Goal: Task Accomplishment & Management: Complete application form

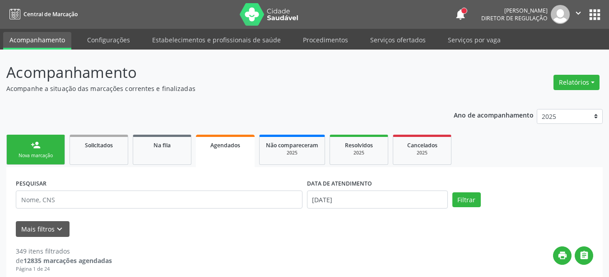
click at [595, 9] on button "apps" at bounding box center [594, 15] width 16 height 16
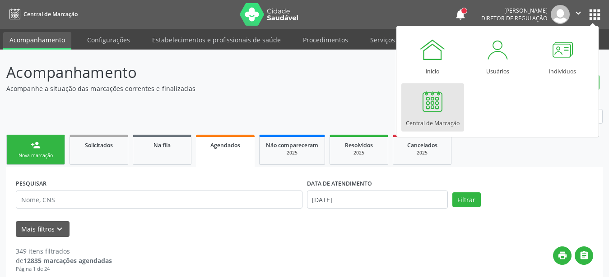
click at [424, 114] on div at bounding box center [432, 101] width 27 height 27
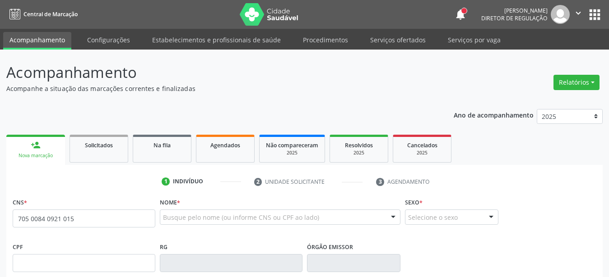
type input "705 0084 0921 0157"
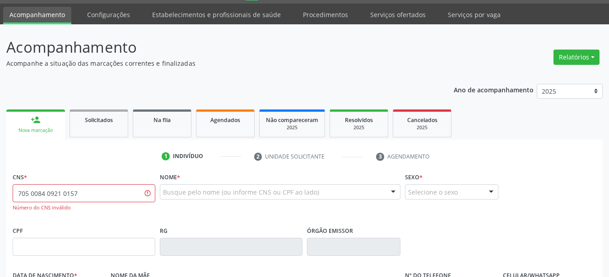
scroll to position [46, 0]
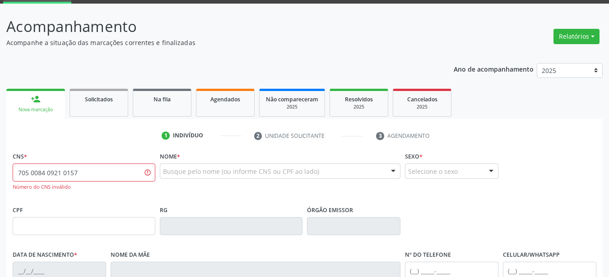
drag, startPoint x: 110, startPoint y: 176, endPoint x: 0, endPoint y: 174, distance: 109.7
click at [13, 173] on input "705 0084 0921 0157" at bounding box center [84, 173] width 143 height 18
paste input "705 0084 0901 0157"
type input "705 0084 0901 0157"
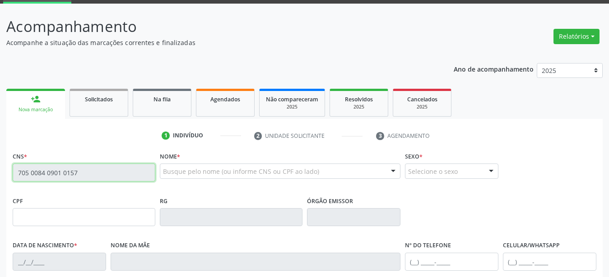
type input "22/12/1999"
type input "S/N"
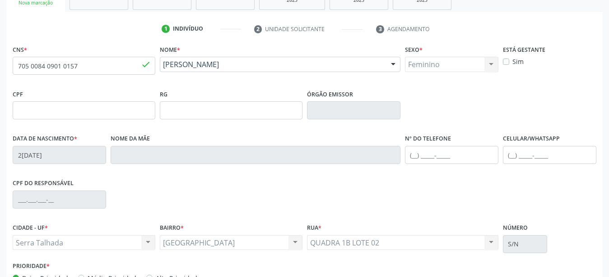
scroll to position [212, 0]
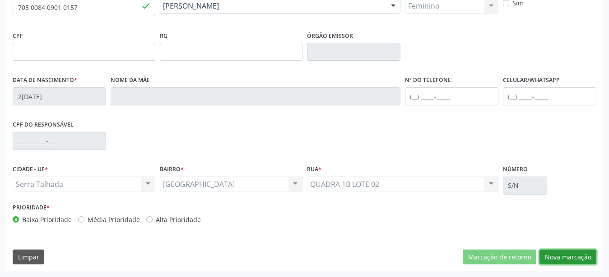
click at [558, 257] on button "Nova marcação" at bounding box center [567, 257] width 57 height 15
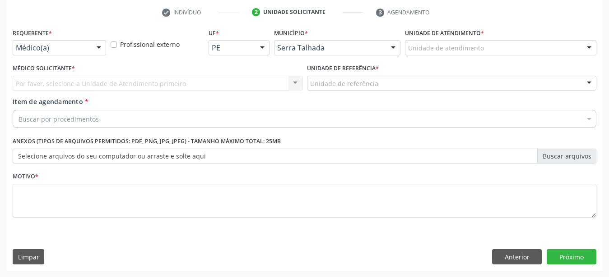
scroll to position [177, 0]
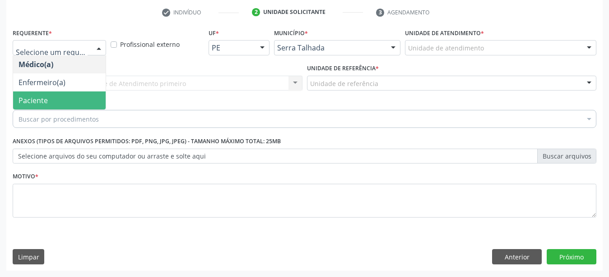
click at [37, 96] on span "Paciente" at bounding box center [32, 101] width 29 height 10
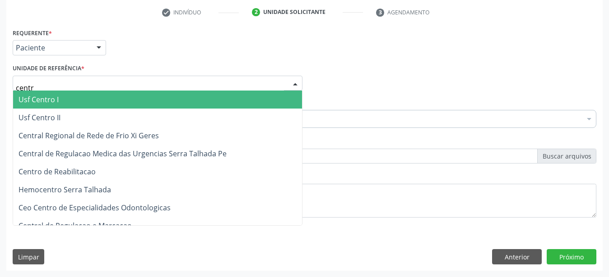
type input "centro"
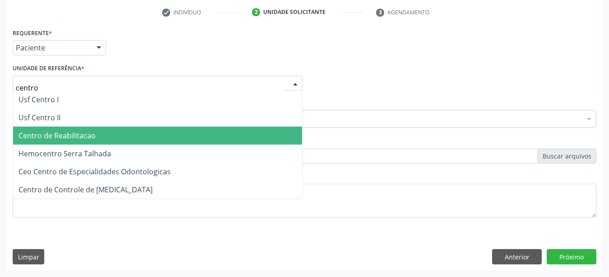
click at [39, 131] on span "Centro de Reabilitacao" at bounding box center [56, 136] width 77 height 10
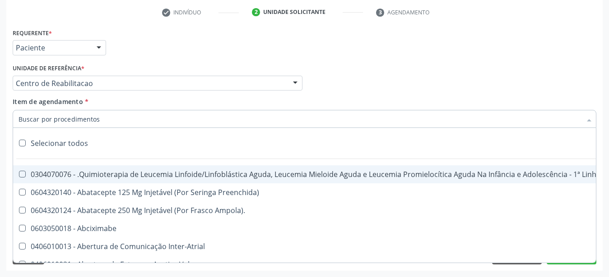
click at [49, 113] on input "Item de agendamento *" at bounding box center [299, 119] width 563 height 18
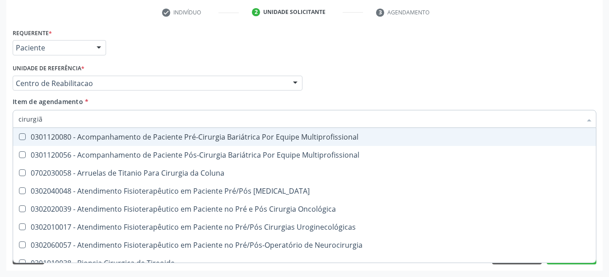
type input "cirurgião"
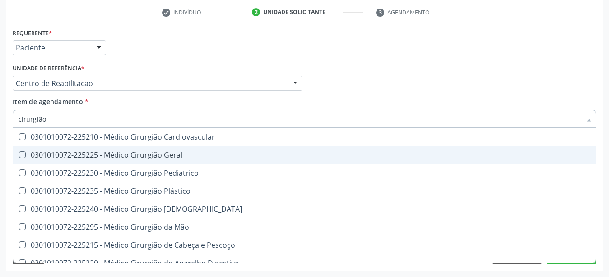
click at [149, 152] on div "0301010072-225225 - Médico Cirurgião Geral" at bounding box center [304, 155] width 572 height 7
checkbox Geral "true"
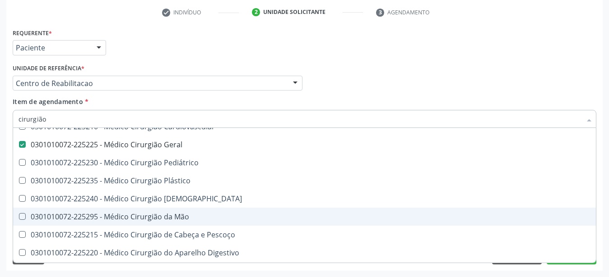
scroll to position [28, 0]
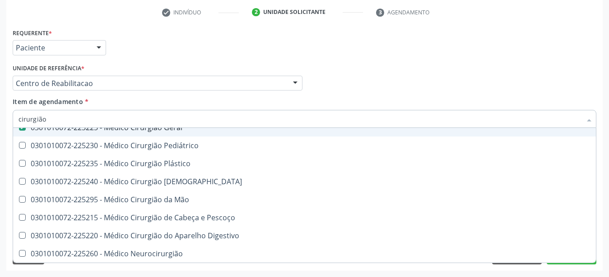
click at [336, 72] on div "Médico Solicitante Por favor, selecione a Unidade de Atendimento primeiro Nenhu…" at bounding box center [304, 79] width 588 height 35
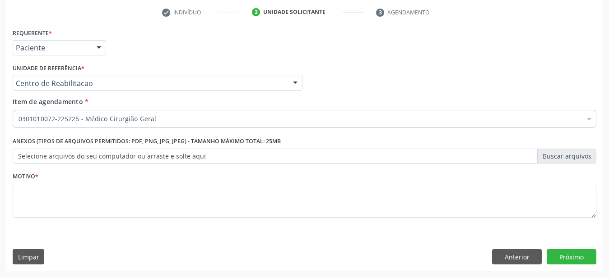
scroll to position [0, 0]
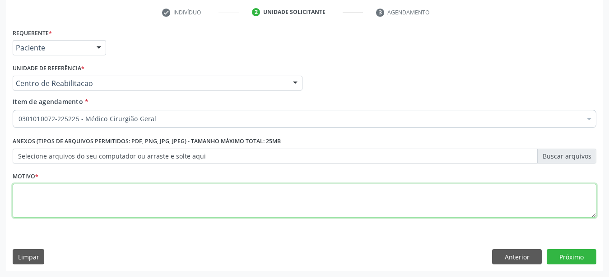
click at [55, 202] on textarea at bounding box center [304, 201] width 583 height 34
type textarea "..."
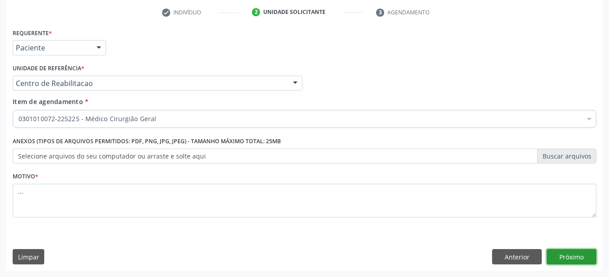
click at [589, 256] on button "Próximo" at bounding box center [571, 256] width 50 height 15
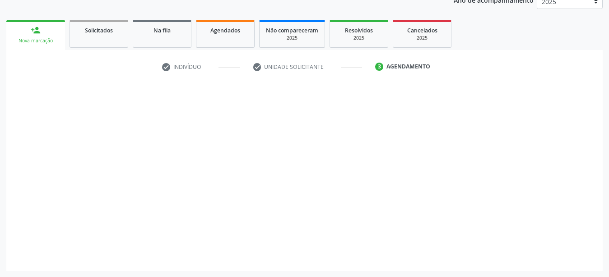
scroll to position [115, 0]
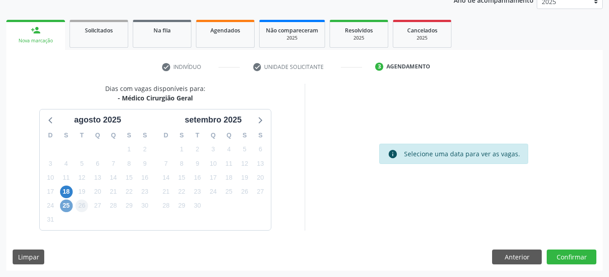
drag, startPoint x: 64, startPoint y: 203, endPoint x: 81, endPoint y: 205, distance: 17.2
click at [63, 205] on span "25" at bounding box center [66, 206] width 13 height 13
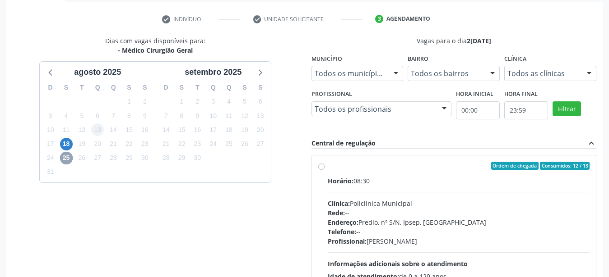
scroll to position [153, 0]
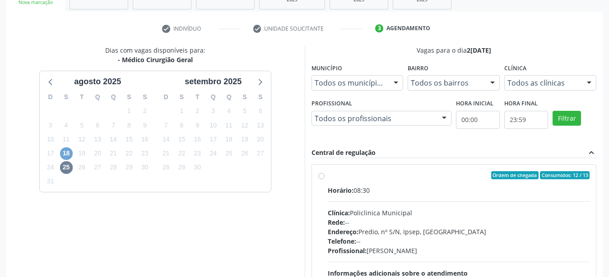
click at [69, 152] on span "18" at bounding box center [66, 154] width 13 height 13
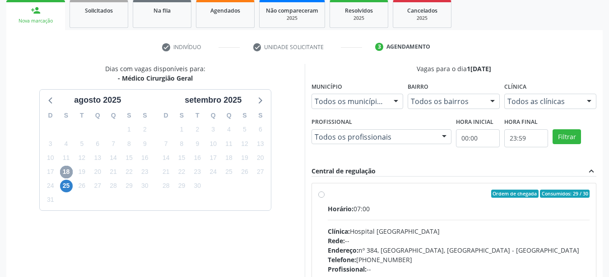
scroll to position [207, 0]
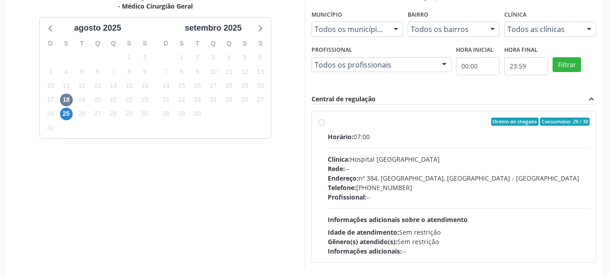
click at [327, 122] on label "Ordem de chegada Consumidos: 29 / 30 Horário: 07:00 Clínica: Hospital Sao Franc…" at bounding box center [458, 187] width 262 height 138
click at [320, 122] on input "Ordem de chegada Consumidos: 29 / 30 Horário: 07:00 Clínica: Hospital Sao Franc…" at bounding box center [321, 122] width 6 height 8
radio input "true"
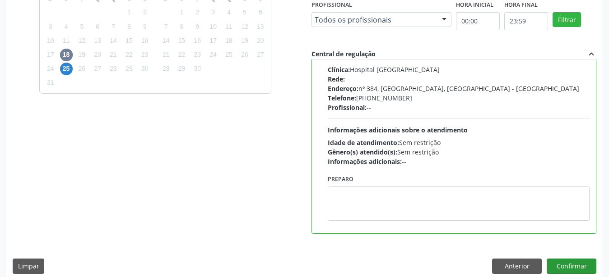
scroll to position [261, 0]
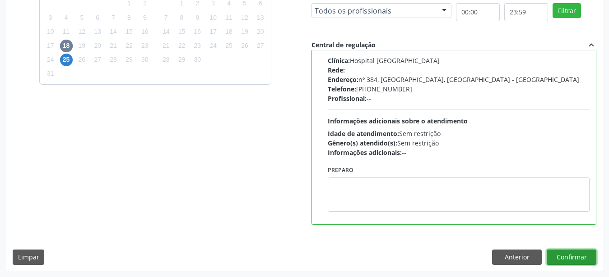
click at [581, 260] on button "Confirmar" at bounding box center [571, 257] width 50 height 15
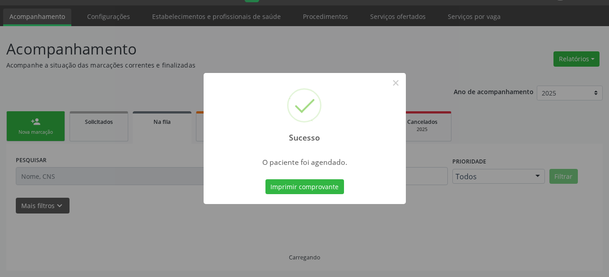
scroll to position [23, 0]
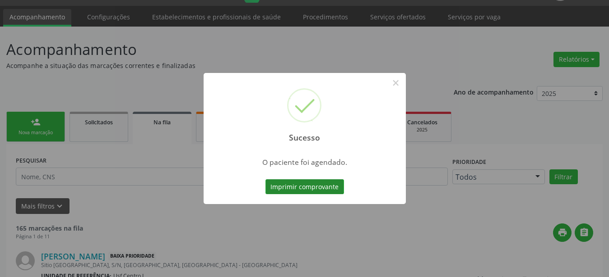
click at [290, 187] on button "Imprimir comprovante" at bounding box center [304, 187] width 78 height 15
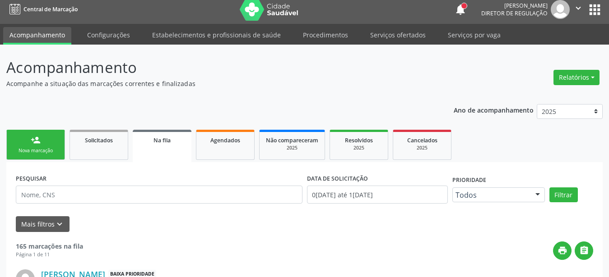
scroll to position [0, 0]
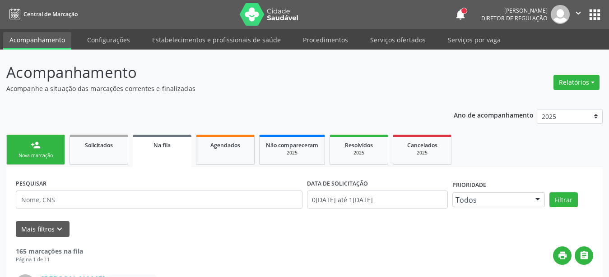
click at [594, 20] on button "apps" at bounding box center [594, 15] width 16 height 16
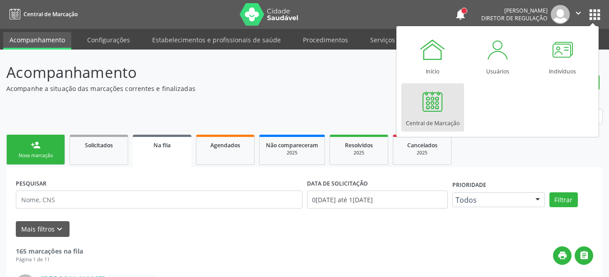
click at [427, 111] on div at bounding box center [432, 101] width 27 height 27
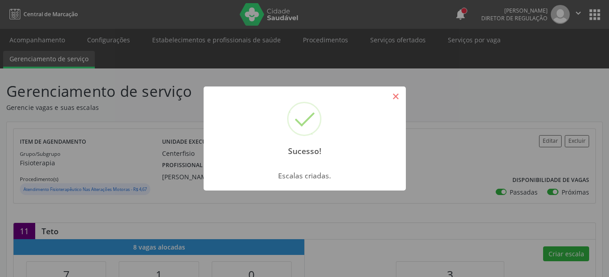
click at [395, 96] on button "×" at bounding box center [395, 96] width 15 height 15
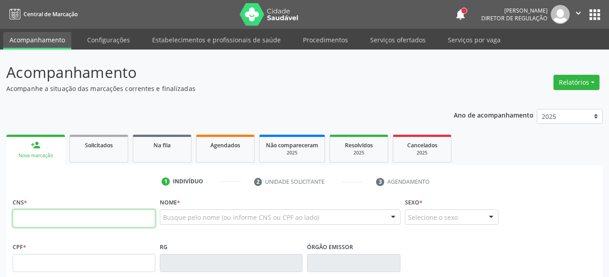
click at [109, 211] on input "text" at bounding box center [84, 219] width 143 height 18
type input "700 1079 1137 8413"
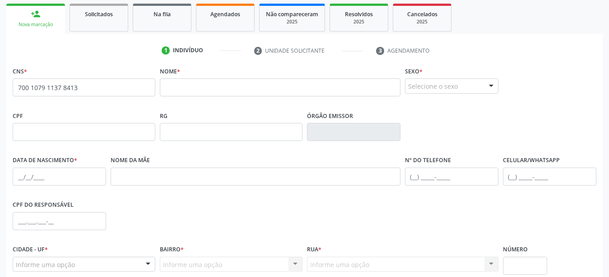
scroll to position [138, 0]
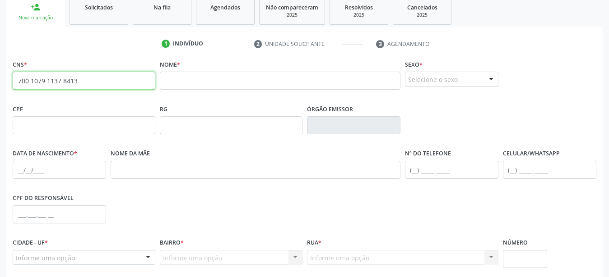
drag, startPoint x: 92, startPoint y: 86, endPoint x: 0, endPoint y: 83, distance: 91.6
click at [13, 83] on input "700 1079 1137 8413" at bounding box center [84, 81] width 143 height 18
type input "700 0034 9213 4402"
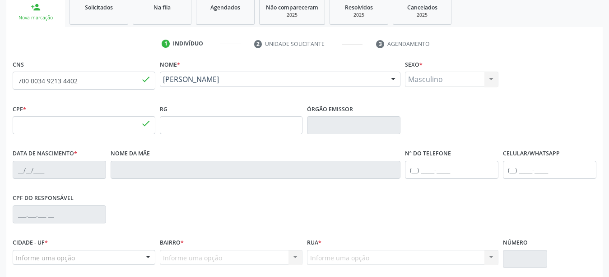
type input "099.026.374-69"
type input "[DATE]"
type input "[PERSON_NAME]"
type input "(87) 99963-5123"
type input "011.452.434-36"
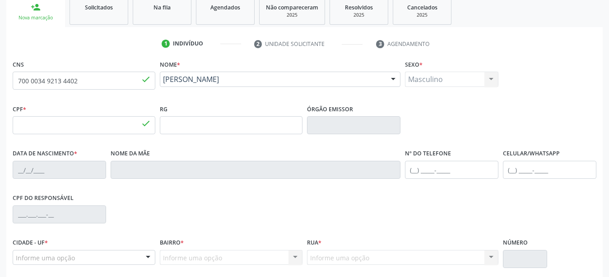
type input "200"
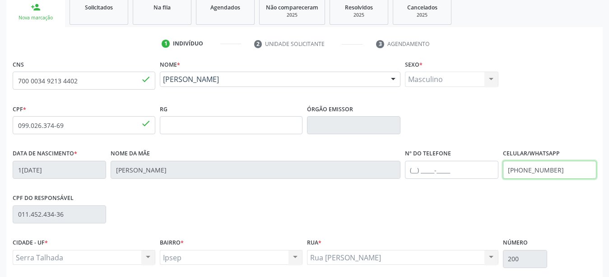
drag, startPoint x: 580, startPoint y: 172, endPoint x: 393, endPoint y: 194, distance: 188.6
click at [503, 179] on input "(87) 99963-5123" at bounding box center [549, 170] width 93 height 18
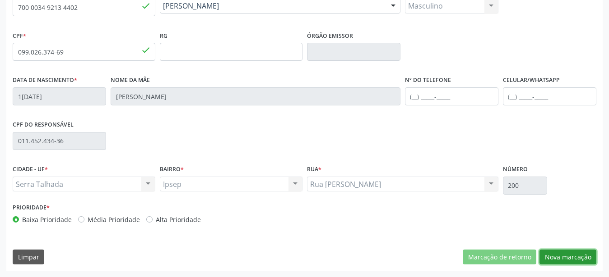
click at [582, 261] on button "Nova marcação" at bounding box center [567, 257] width 57 height 15
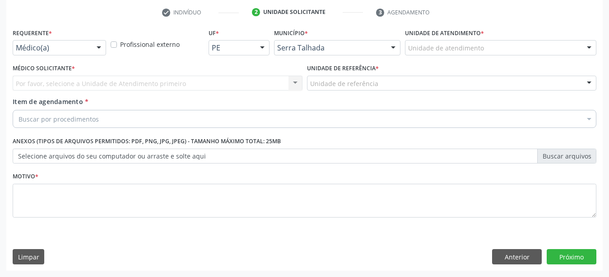
scroll to position [177, 0]
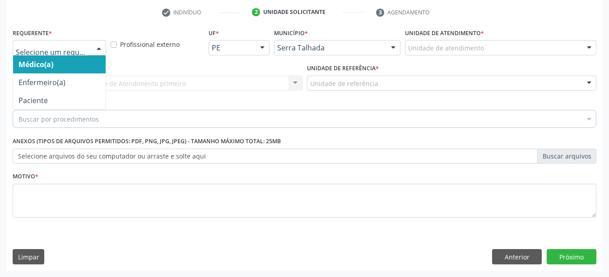
drag, startPoint x: 60, startPoint y: 36, endPoint x: 49, endPoint y: 62, distance: 28.1
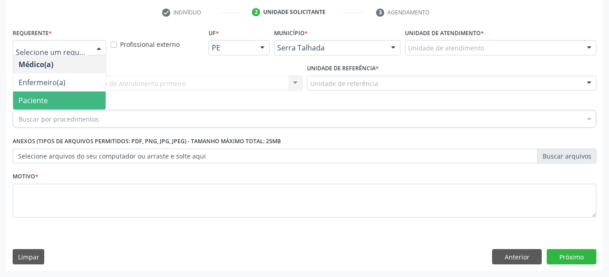
click at [43, 96] on span "Paciente" at bounding box center [32, 101] width 29 height 10
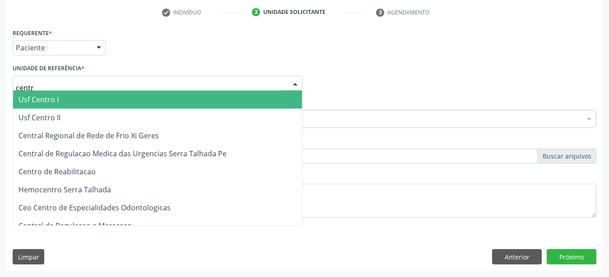
type input "centro"
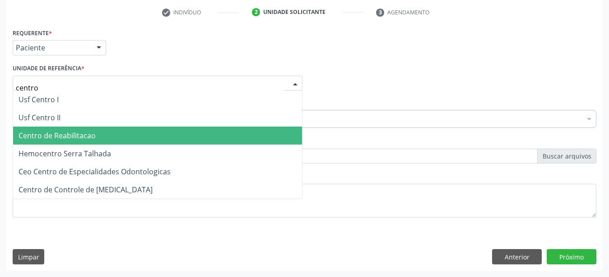
click at [54, 131] on span "Centro de Reabilitacao" at bounding box center [56, 136] width 77 height 10
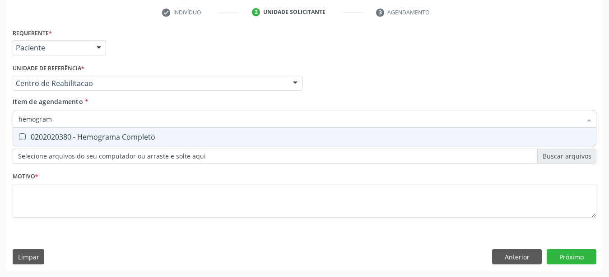
type input "hemograma"
click at [69, 134] on div "0202020380 - Hemograma Completo" at bounding box center [304, 137] width 572 height 7
checkbox Completo "true"
type input "hemog"
checkbox Completo "false"
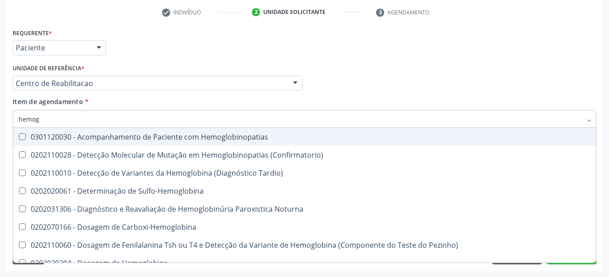
type input "hemo"
checkbox Completo "false"
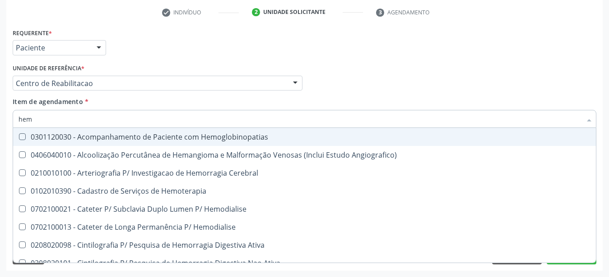
type input "he"
checkbox Completo "false"
checkbox Orgaos "true"
type input "h"
checkbox Orgaos "false"
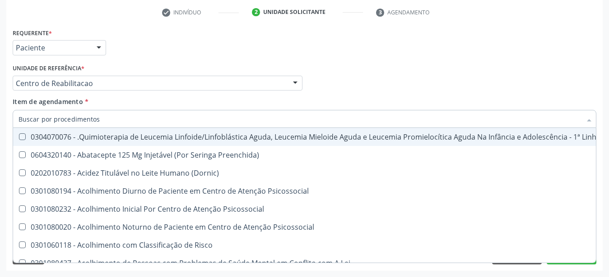
checkbox Completo "false"
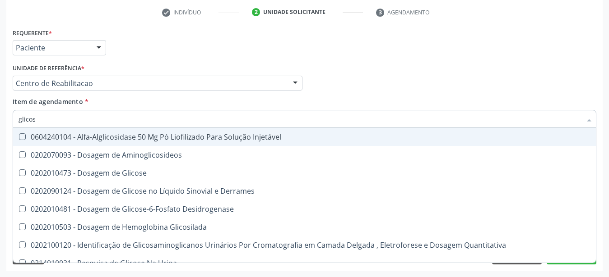
type input "glicose"
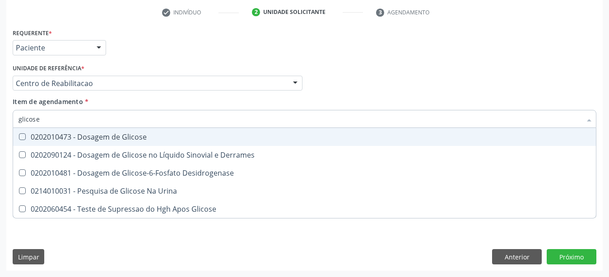
click at [74, 134] on div "0202010473 - Dosagem de Glicose" at bounding box center [304, 137] width 572 height 7
checkbox Glicose "true"
type input "glicos"
checkbox Glicose "false"
checkbox Desidrogenase "true"
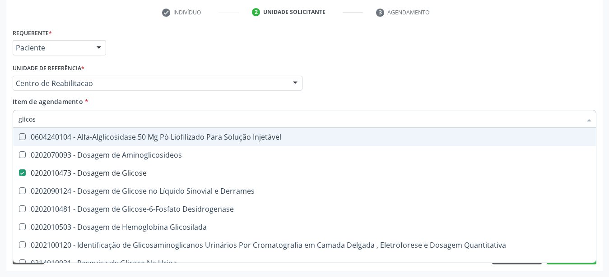
type input "glico"
checkbox Glicose "false"
checkbox Glicosilada "true"
type input "glic"
checkbox Glicosilada "false"
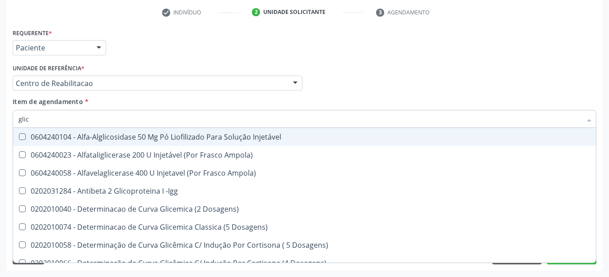
type input "gli"
checkbox Glicose "false"
checkbox Glicosilada "true"
type input "gl"
checkbox Glicosilada "false"
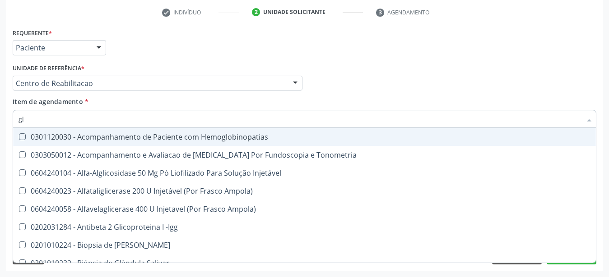
type input "g"
checkbox Glicose "false"
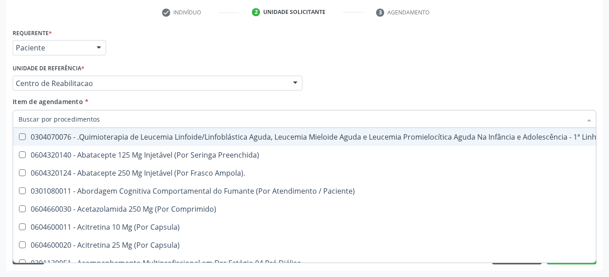
checkbox Glicose "false"
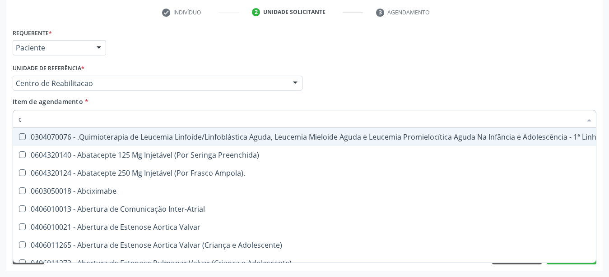
type input "co"
checkbox Creatinina "true"
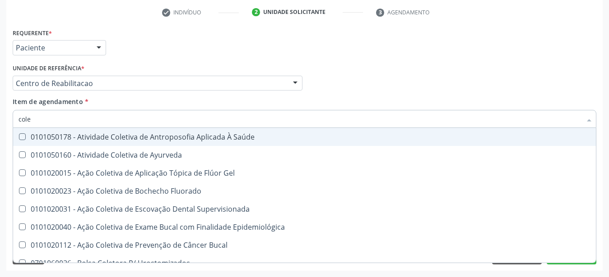
type input "coles"
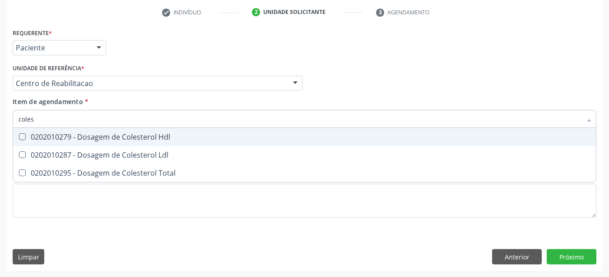
click at [88, 134] on div "0202010279 - Dosagem de Colesterol Hdl" at bounding box center [304, 137] width 572 height 7
checkbox Hdl "true"
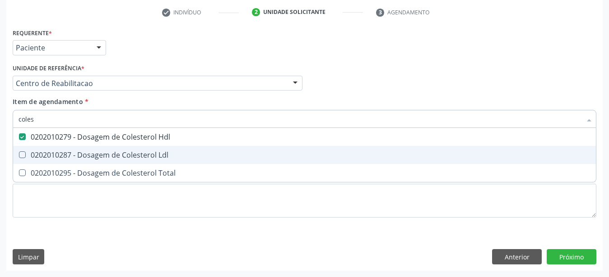
click at [86, 152] on div "0202010287 - Dosagem de Colesterol Ldl" at bounding box center [304, 155] width 572 height 7
checkbox Ldl "true"
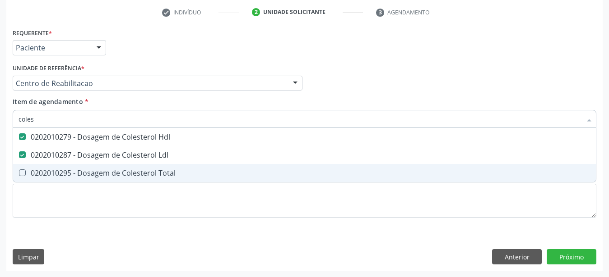
click at [81, 164] on span "0202010295 - Dosagem de Colesterol Total" at bounding box center [304, 173] width 582 height 18
checkbox Total "true"
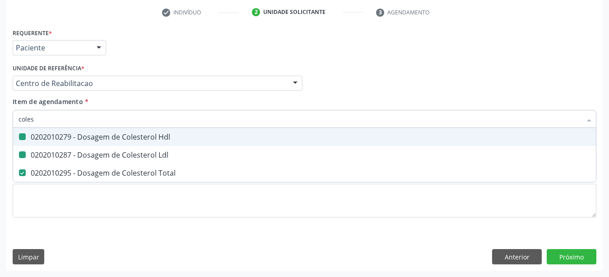
type input "cole"
checkbox Hdl "false"
checkbox Ldl "false"
checkbox Total "false"
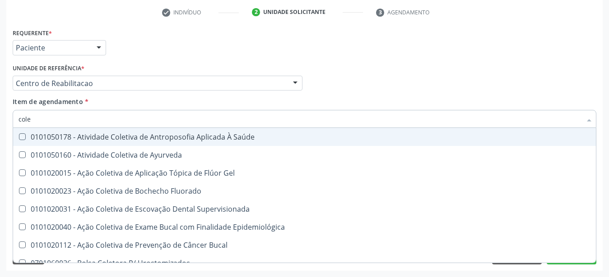
type input "col"
checkbox Hdl "false"
checkbox Ldl "false"
checkbox Total "false"
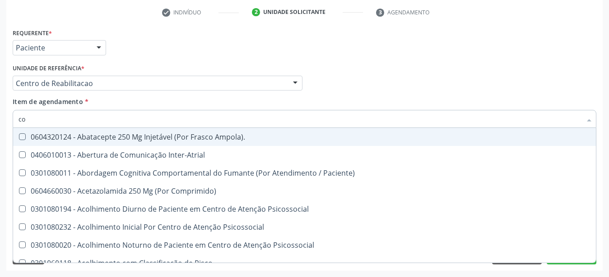
type input "c"
checkbox Hdl "false"
checkbox Ldl "false"
checkbox Total "false"
checkbox Glicose "false"
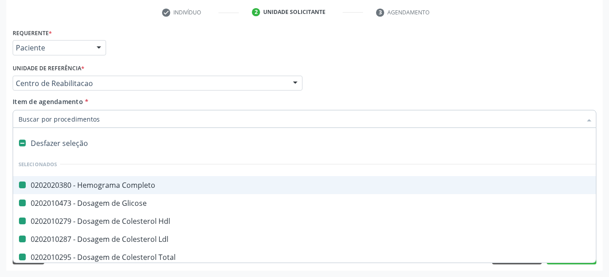
type input "q"
checkbox Completo "false"
checkbox Glicose "false"
checkbox Hdl "false"
checkbox Ldl "false"
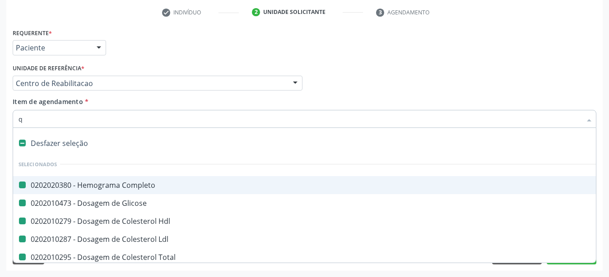
checkbox Total "false"
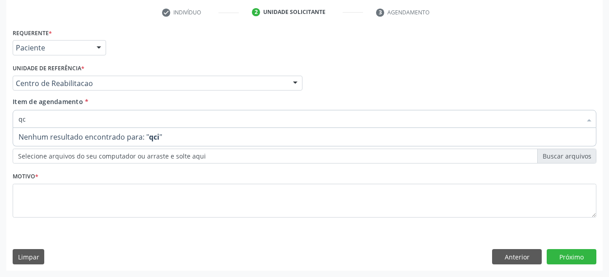
type input "q"
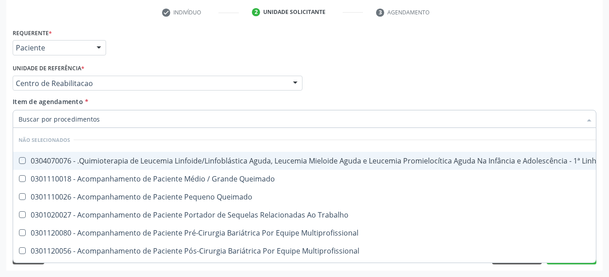
checkbox Manutenção "true"
checkbox Queimado "true"
checkbox Trabalho "true"
checkbox Multiprofissional "true"
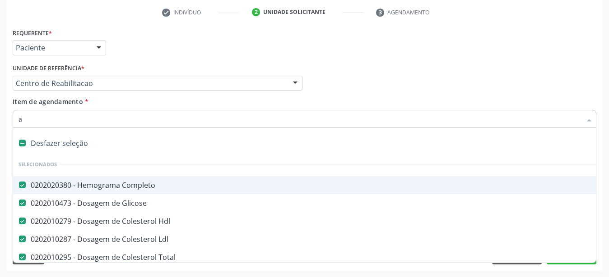
type input "ac"
checkbox Completo "false"
checkbox Glicose "false"
checkbox Hdl "false"
checkbox Ldl "false"
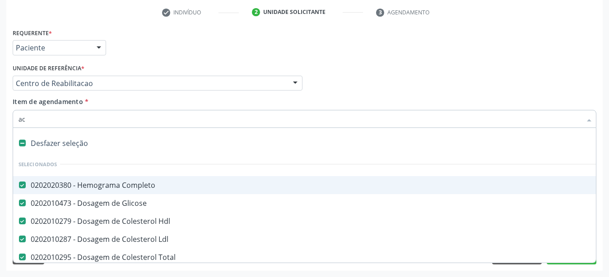
checkbox Total "false"
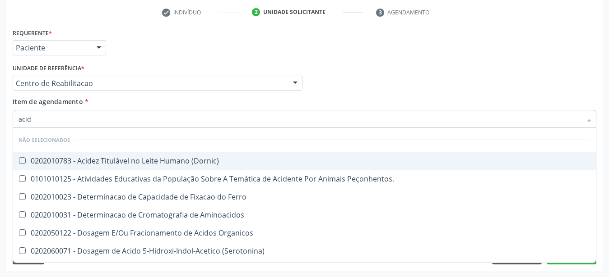
type input "acido"
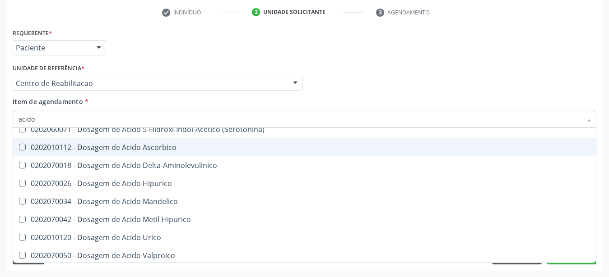
scroll to position [119, 0]
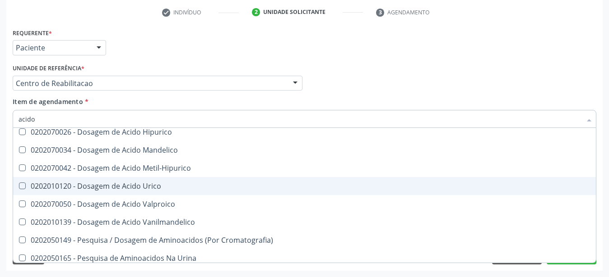
click at [155, 183] on div "0202010120 - Dosagem de Acido Urico" at bounding box center [304, 186] width 572 height 7
checkbox Urico "true"
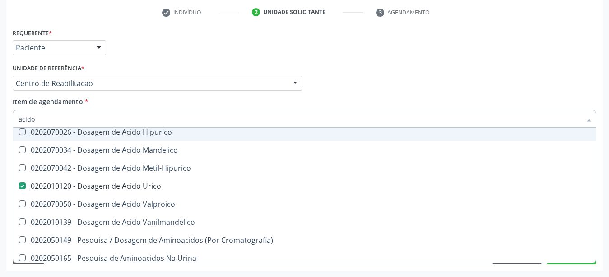
type input "acid"
checkbox Urico "false"
checkbox Cromatografia\) "true"
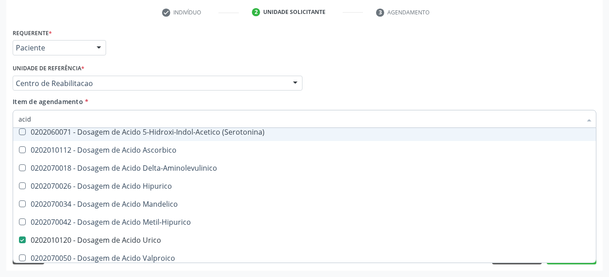
type input "aci"
checkbox Urico "false"
type input "a"
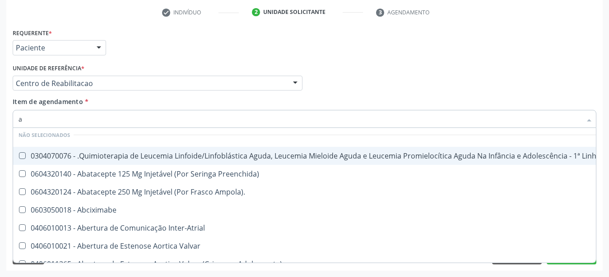
checkbox Completo "true"
checkbox Glicose "true"
checkbox Hdl "true"
checkbox Ldl "true"
checkbox Total "true"
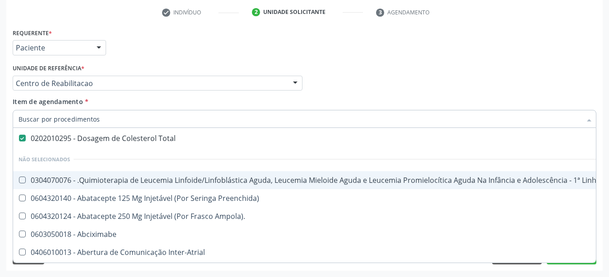
scroll to position [143, 0]
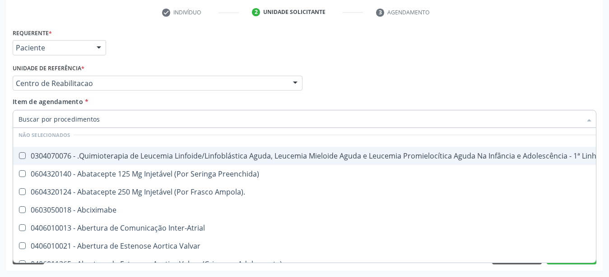
type input "u"
checkbox Completo "false"
checkbox Glicose "false"
checkbox Hdl "false"
checkbox Ldl "false"
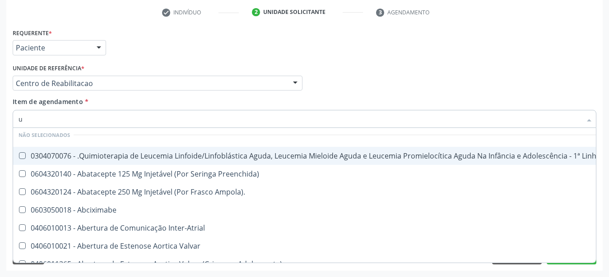
checkbox Total "false"
checkbox Cistoenteroplastia "true"
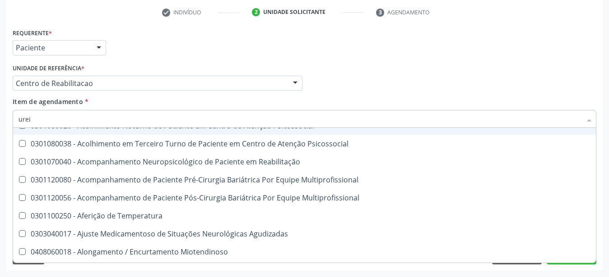
scroll to position [0, 0]
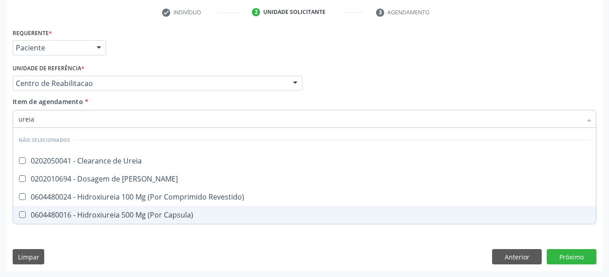
type input "ureia"
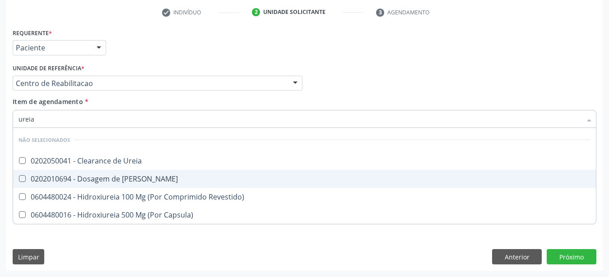
click at [138, 175] on div "0202010694 - Dosagem de [PERSON_NAME]" at bounding box center [304, 178] width 572 height 7
checkbox Ureia "true"
type input "ure"
checkbox Ureia "false"
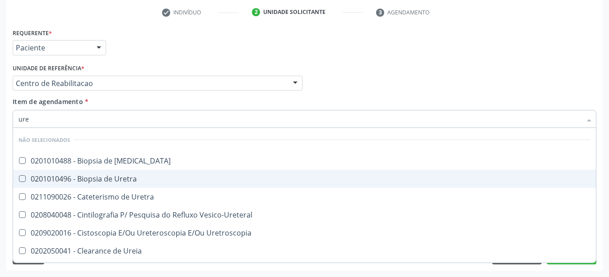
type input "ur"
checkbox Ureia "false"
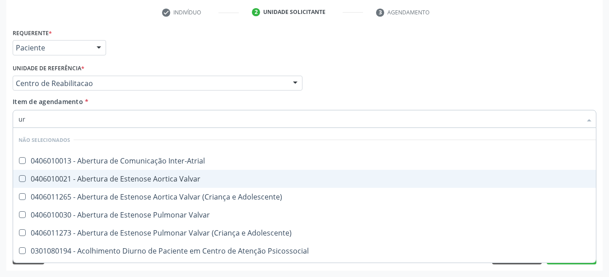
type input "u"
checkbox Inter-Atrial "true"
checkbox Valvar "true"
checkbox Adolescente\) "true"
checkbox Valvar "true"
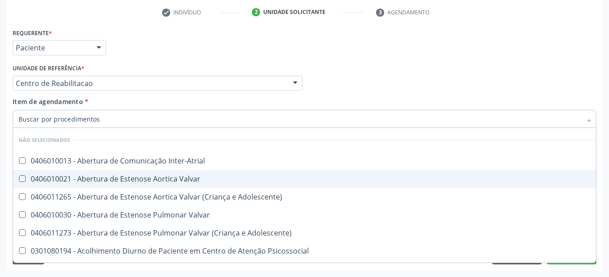
checkbox Adolescente\) "true"
checkbox Urico "false"
checkbox Ureia "false"
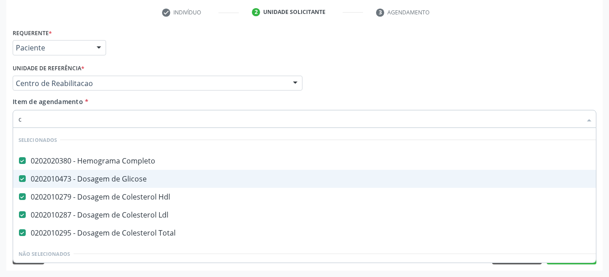
type input "cr"
checkbox Completo "false"
checkbox Glicose "false"
checkbox Hdl "false"
checkbox Ldl "false"
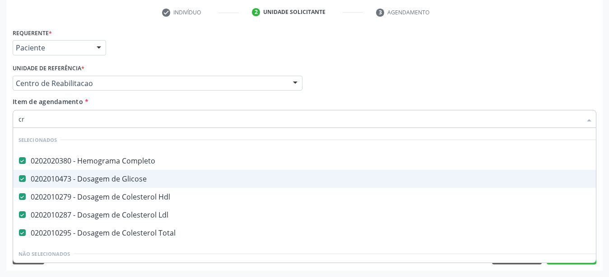
checkbox Total "false"
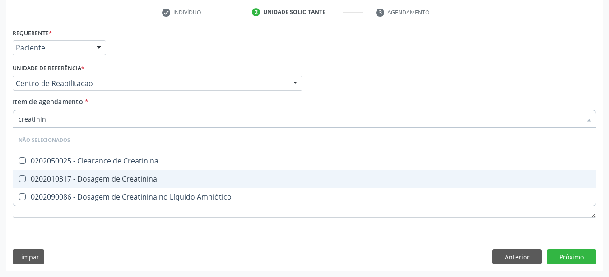
type input "creatinina"
click at [136, 175] on div "0202010317 - Dosagem de Creatinina" at bounding box center [304, 178] width 572 height 7
checkbox Creatinina "true"
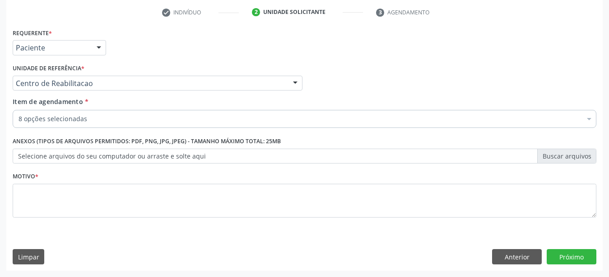
checkbox Completo "true"
checkbox Hdl "true"
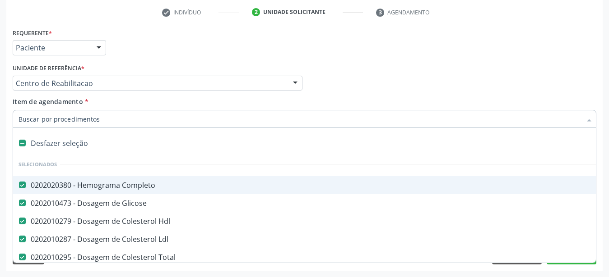
click at [77, 110] on input "Item de agendamento *" at bounding box center [299, 119] width 563 height 18
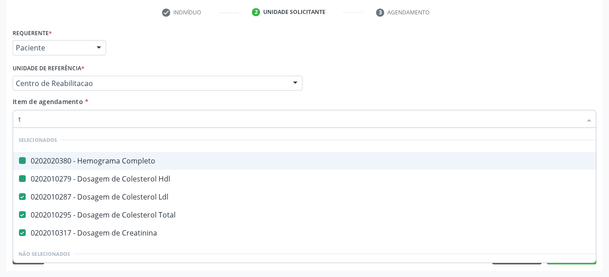
type input "tg"
checkbox Completo "false"
type input "tgo"
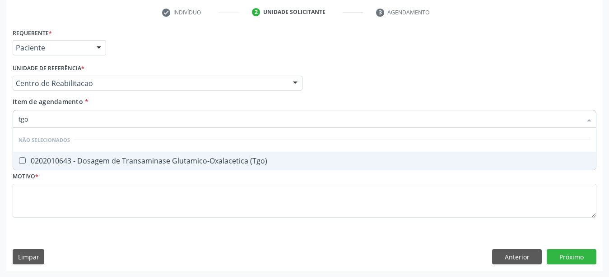
click at [75, 157] on div "0202010643 - Dosagem de Transaminase Glutamico-Oxalacetica (Tgo)" at bounding box center [304, 160] width 572 height 7
checkbox \(Tgo\) "true"
type input "tgp"
click at [75, 157] on div "0202010651 - Dosagem de Transaminase Glutamico-Piruvica (Tgp)" at bounding box center [304, 160] width 572 height 7
checkbox \(Tgp\) "true"
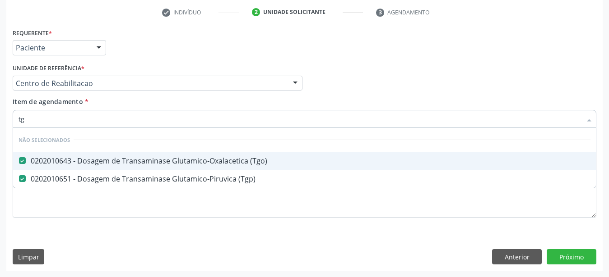
type input "t"
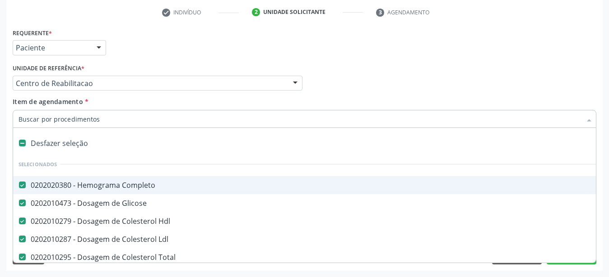
type input "u"
checkbox Ldl "false"
checkbox Total "false"
checkbox Urico "false"
checkbox Ureia "false"
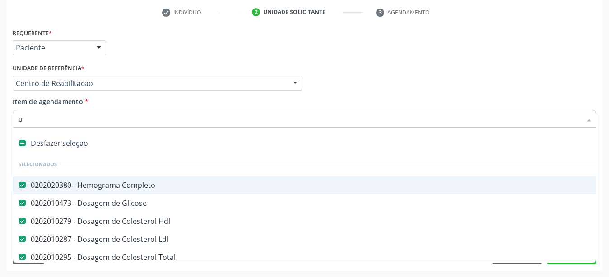
checkbox Creatinina "false"
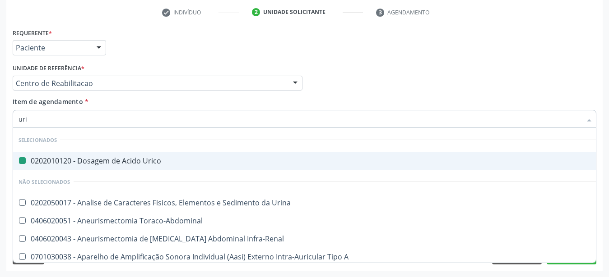
type input "urin"
checkbox Urico "false"
type input "urina"
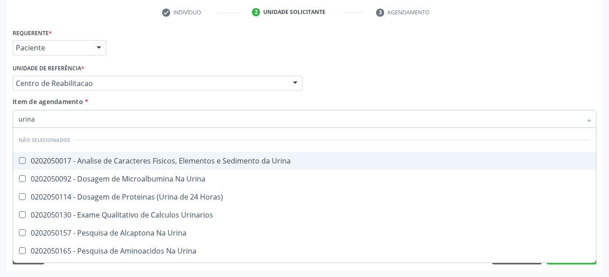
click at [75, 157] on div "0202050017 - Analise de Caracteres Fisicos, Elementos e Sedimento da Urina" at bounding box center [304, 160] width 572 height 7
checkbox Urina "true"
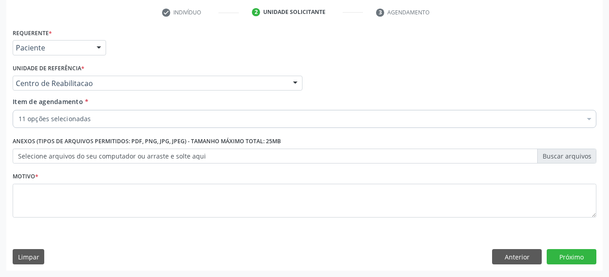
checkbox Ldl "true"
checkbox Total "true"
checkbox Urico "true"
checkbox Ureia "true"
checkbox Creatinina "true"
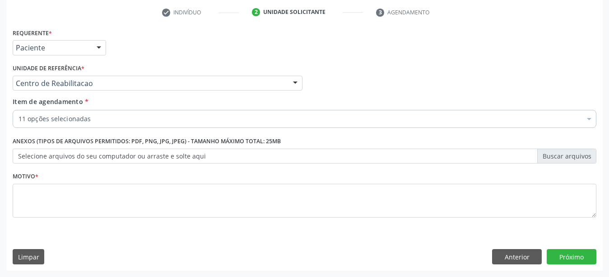
checkbox \(Tgp\) "true"
checkbox Urina "true"
checkbox \(Tgo\) "true"
checkbox Hdl "true"
checkbox Glicose "true"
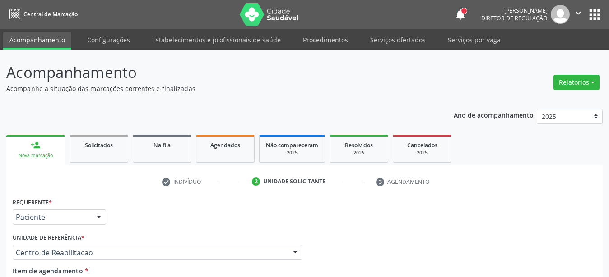
scroll to position [177, 0]
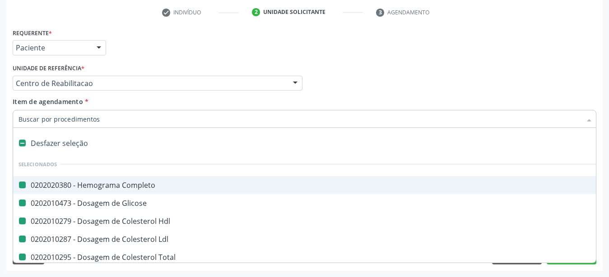
type input "b"
checkbox Completo "false"
checkbox Glicose "false"
checkbox Hdl "false"
checkbox Ldl "false"
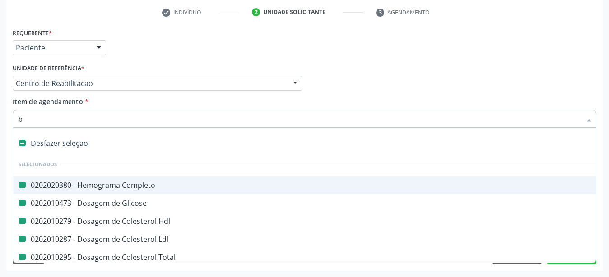
checkbox Total "false"
checkbox Urico "false"
checkbox Ureia "false"
checkbox Creatinina "false"
checkbox \(Tgo\) "false"
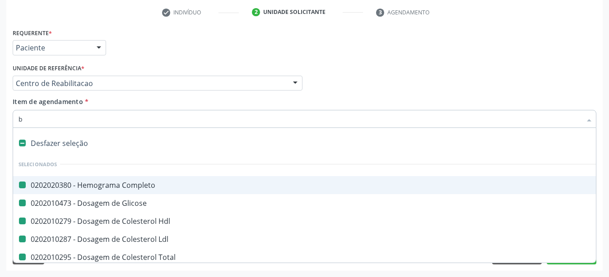
checkbox \(Tgp\) "false"
checkbox Urina "false"
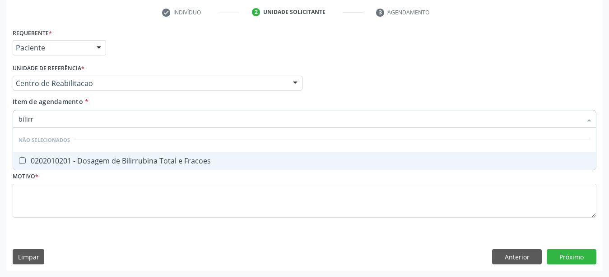
type input "bilirru"
click at [67, 157] on div "0202010201 - Dosagem de Bilirrubina Total e Fracoes" at bounding box center [304, 160] width 572 height 7
checkbox Fracoes "true"
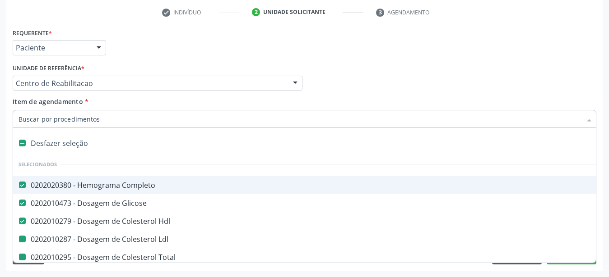
type input "p"
checkbox Ldl "false"
checkbox Total "false"
checkbox Urico "false"
checkbox Ureia "false"
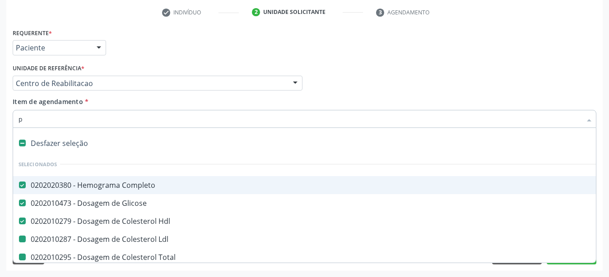
checkbox Creatinina "false"
checkbox \(Tgo\) "false"
checkbox \(Tgp\) "false"
checkbox Urina "false"
checkbox Fracoes "false"
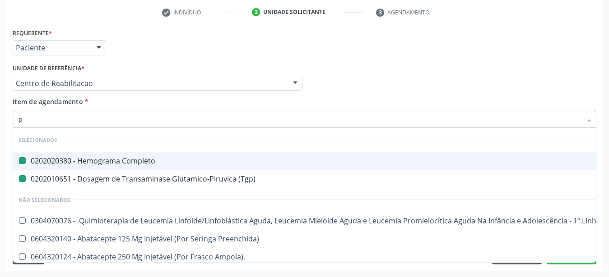
type input "pr"
checkbox Completo "false"
checkbox \(Tgp\) "false"
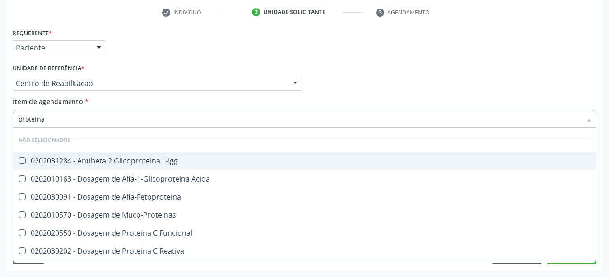
type input "proteina c"
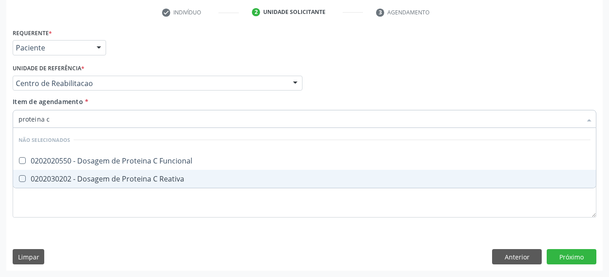
click at [60, 175] on div "0202030202 - Dosagem de Proteina C Reativa" at bounding box center [304, 178] width 572 height 7
checkbox Reativa "true"
type input "proteina"
checkbox Reativa "false"
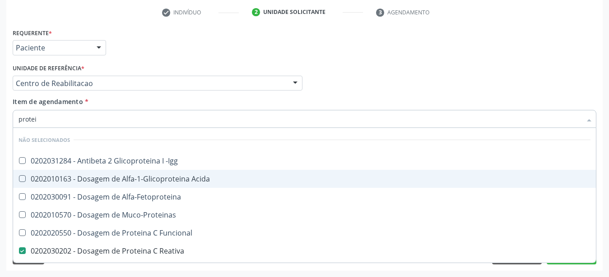
type input "prote"
checkbox Reativa "false"
checkbox Fracoes "true"
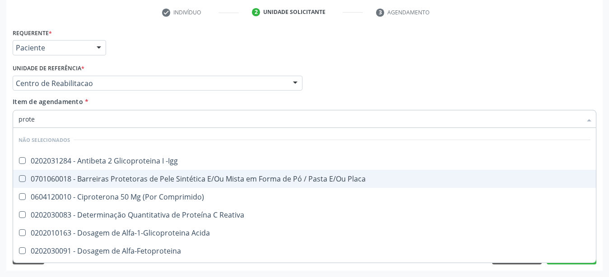
type input "prot"
checkbox Reativa "false"
checkbox Fracoes "true"
type input "pro"
checkbox Fracoes "false"
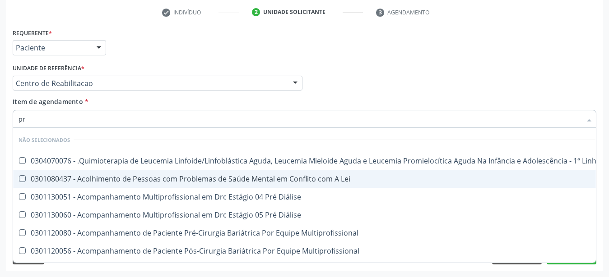
type input "p"
checkbox Manutenção "true"
checkbox Lei "true"
checkbox Reativa "false"
checkbox C\) "false"
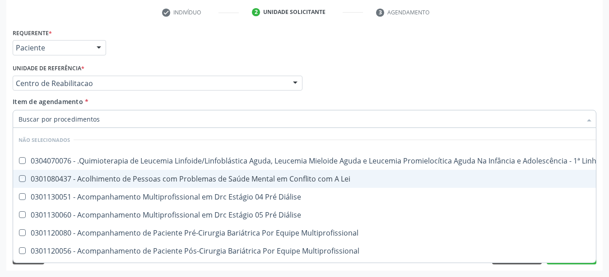
checkbox Diálise "true"
checkbox Multiprofissional "true"
checkbox Clínico "true"
checkbox Pós-Operatório "true"
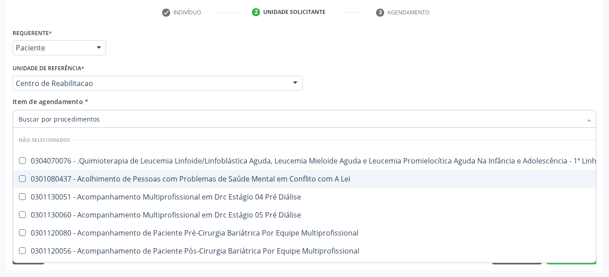
checkbox Reto "true"
checkbox -Igg "true"
checkbox Arquitetura "true"
checkbox Ativado "true"
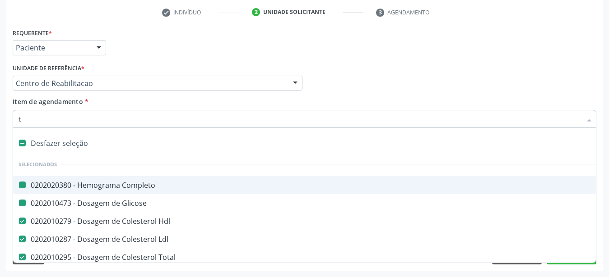
type input "t4"
checkbox Completo "false"
checkbox Glicose "false"
checkbox Ldl "false"
checkbox Total "false"
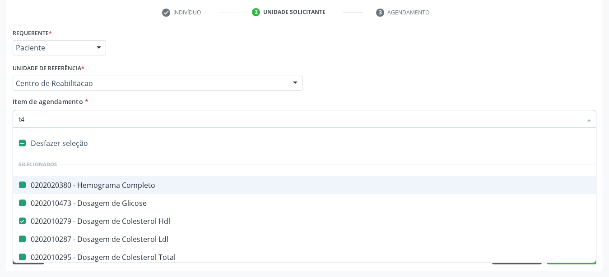
checkbox Hdl "false"
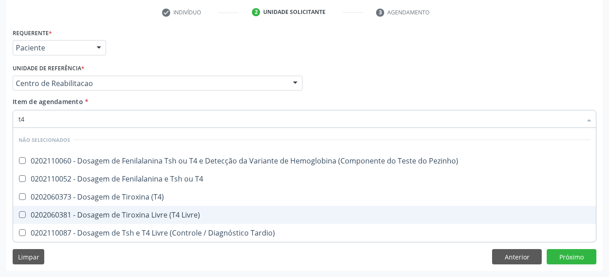
click at [69, 212] on div "0202060381 - Dosagem de Tiroxina Livre (T4 Livre)" at bounding box center [304, 215] width 572 height 7
checkbox Livre\) "true"
type input "t"
checkbox Pezinho\) "true"
checkbox T4 "true"
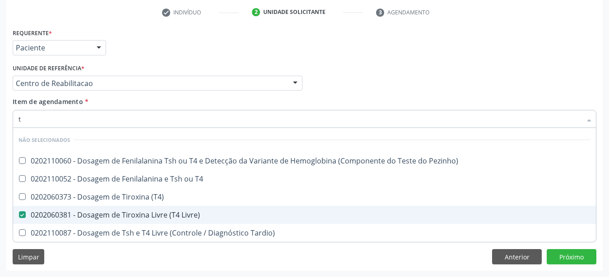
checkbox Tardio\) "true"
checkbox \(T4\) "true"
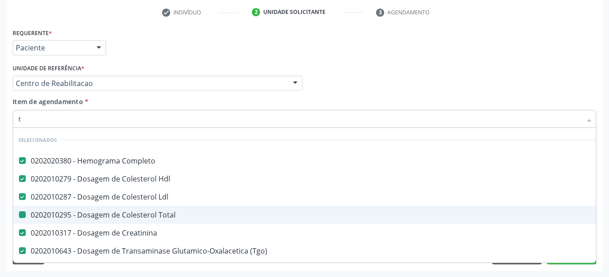
type input "ts"
checkbox Completo "false"
checkbox Hdl "false"
checkbox Total "false"
checkbox Creatinina "false"
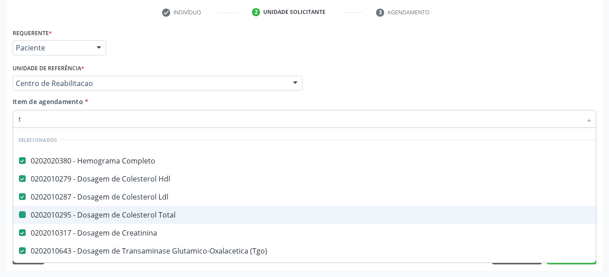
checkbox Ldl "false"
checkbox \(Tgo\) "false"
checkbox \(Tgp\) "false"
checkbox Urina "false"
checkbox Fracoes "false"
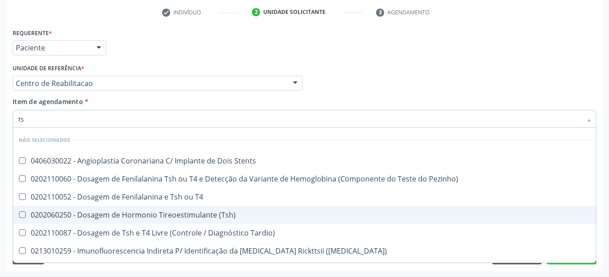
type input "tsh"
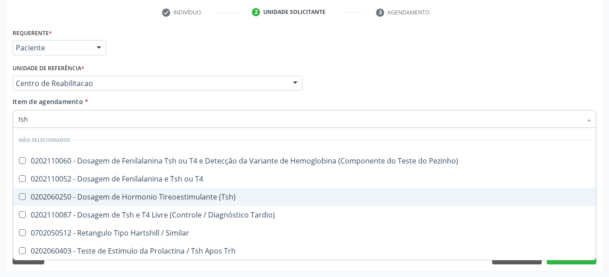
click at [80, 194] on div "0202060250 - Dosagem de Hormonio Tireoestimulante (Tsh)" at bounding box center [304, 197] width 572 height 7
checkbox \(Tsh\) "true"
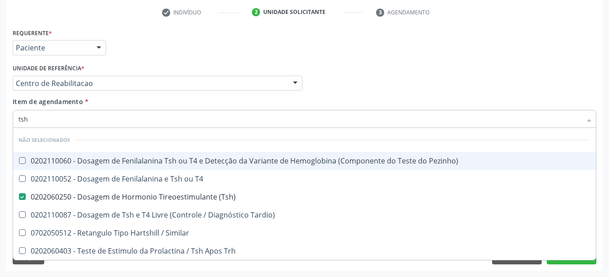
click at [544, 69] on div "Médico Solicitante Por favor, selecione a Unidade de Atendimento primeiro Nenhu…" at bounding box center [304, 79] width 588 height 35
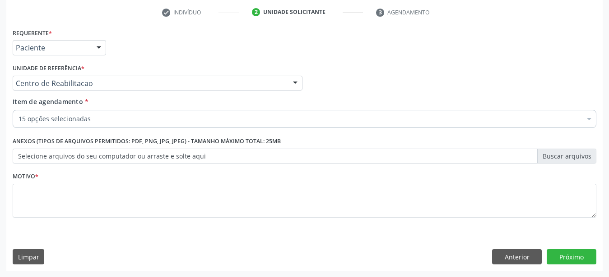
checkbox Completo "true"
checkbox Glicose "true"
checkbox Ldl "true"
checkbox Total "true"
checkbox Urico "true"
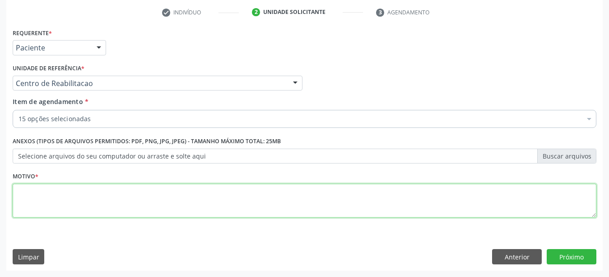
click at [95, 198] on textarea at bounding box center [304, 201] width 583 height 34
type textarea "..."
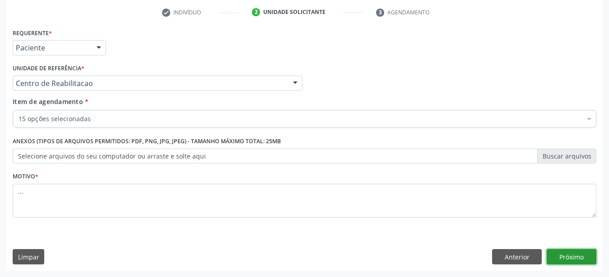
click at [564, 258] on button "Próximo" at bounding box center [571, 256] width 50 height 15
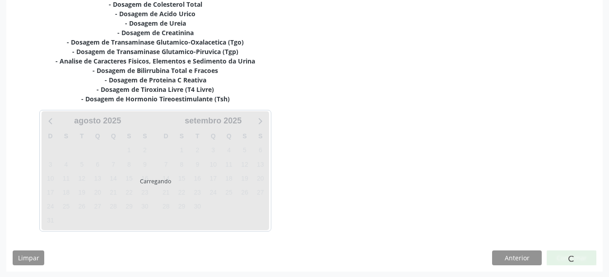
scroll to position [248, 0]
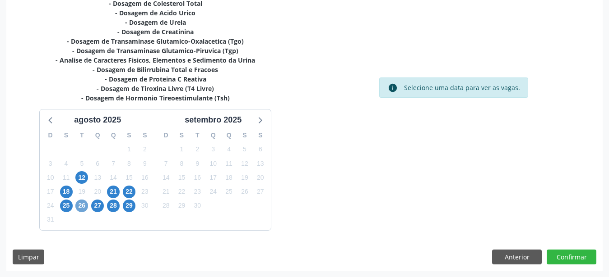
click at [79, 206] on span "26" at bounding box center [81, 206] width 13 height 13
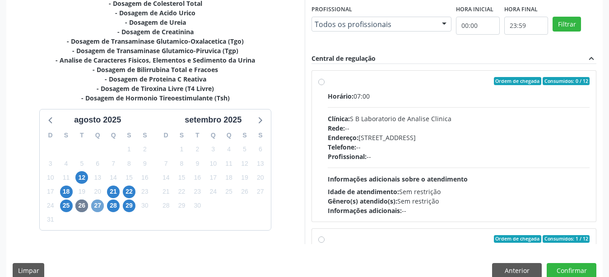
click at [98, 206] on span "27" at bounding box center [97, 206] width 13 height 13
click at [327, 80] on label "Ordem de chegada Consumidos: 1 / 12 Horário: 07:00 Clínica: Labgene Medicina La…" at bounding box center [458, 146] width 262 height 138
click at [320, 80] on input "Ordem de chegada Consumidos: 1 / 12 Horário: 07:00 Clínica: Labgene Medicina La…" at bounding box center [321, 81] width 6 height 8
radio input "true"
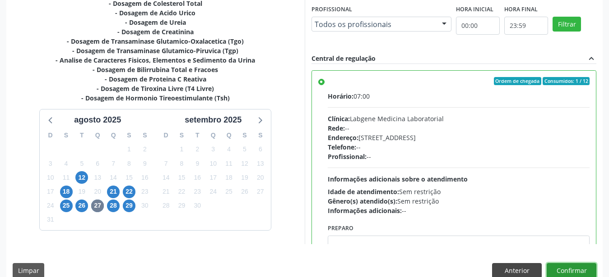
drag, startPoint x: 555, startPoint y: 272, endPoint x: 532, endPoint y: 273, distance: 23.0
click at [555, 272] on button "Confirmar" at bounding box center [571, 270] width 50 height 15
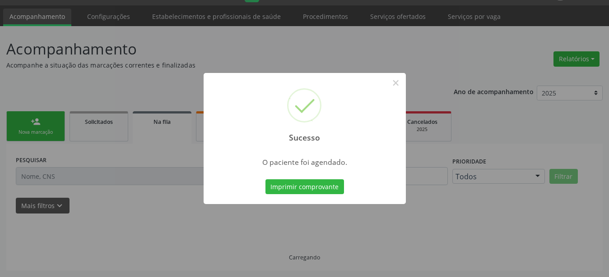
scroll to position [23, 0]
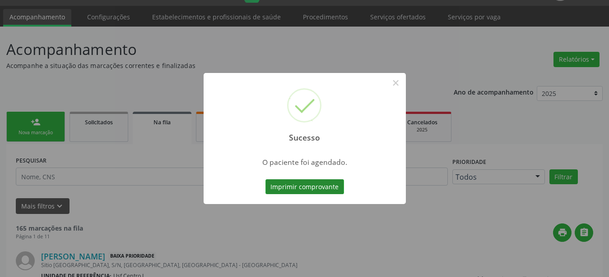
click at [282, 186] on button "Imprimir comprovante" at bounding box center [304, 187] width 78 height 15
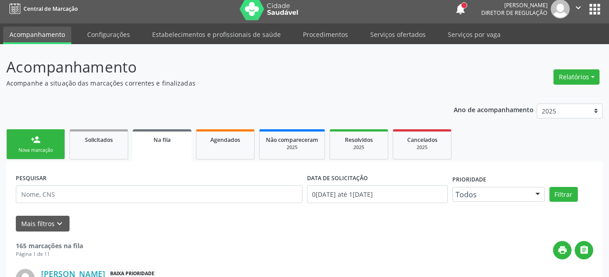
scroll to position [0, 0]
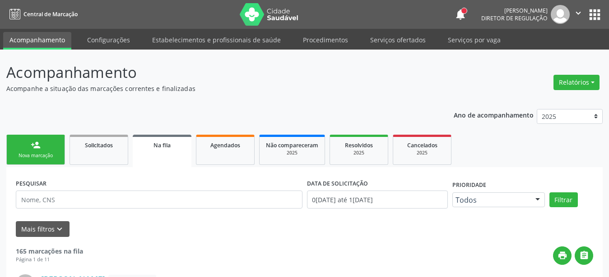
click at [588, 15] on button "apps" at bounding box center [594, 15] width 16 height 16
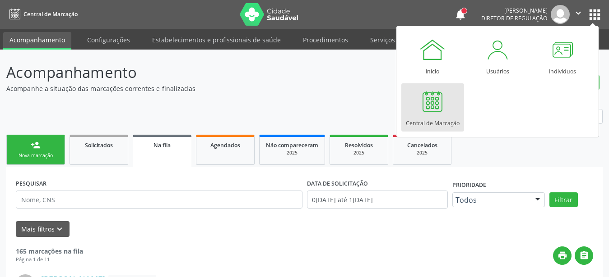
click at [431, 118] on div "Central de Marcação" at bounding box center [433, 121] width 54 height 12
click at [426, 110] on div at bounding box center [432, 101] width 27 height 27
